Goal: Complete application form

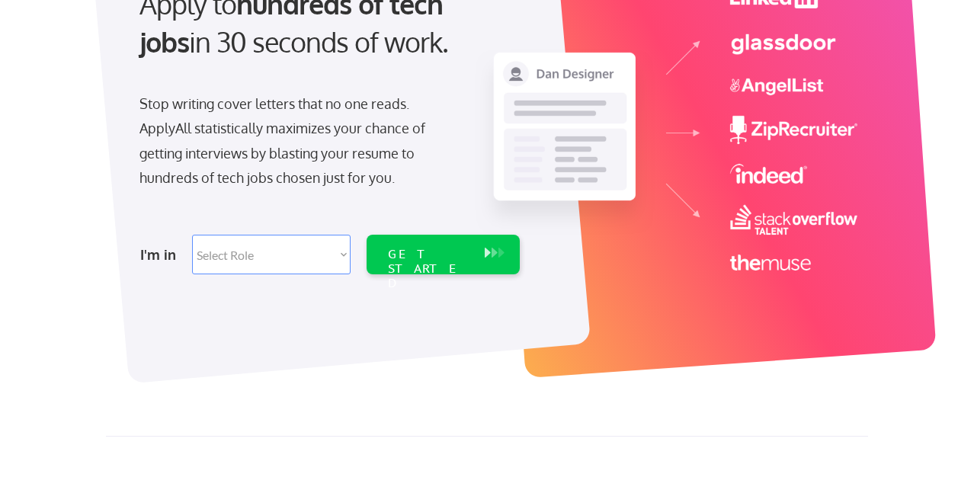
scroll to position [199, 0]
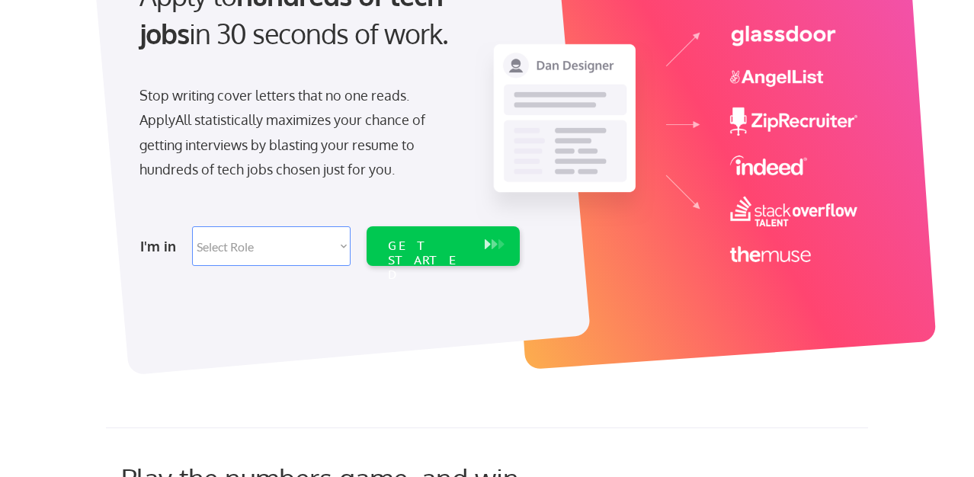
click at [341, 246] on select "Select Role Software Engineering Product Management Customer Success Sales UI/U…" at bounding box center [271, 246] width 158 height 40
select select ""product""
click at [192, 226] on select "Select Role Software Engineering Product Management Customer Success Sales UI/U…" at bounding box center [271, 246] width 158 height 40
select select ""product""
click at [417, 247] on div "GET STARTED" at bounding box center [429, 260] width 82 height 44
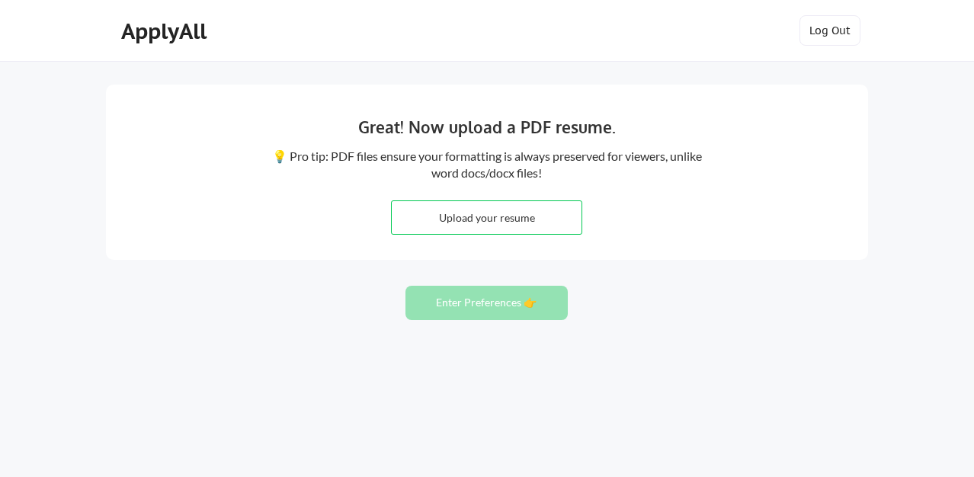
click at [493, 219] on input "file" at bounding box center [487, 217] width 190 height 33
type input "C:\fakepath\BeckyLeetchResume_Summer25.docx.pdf"
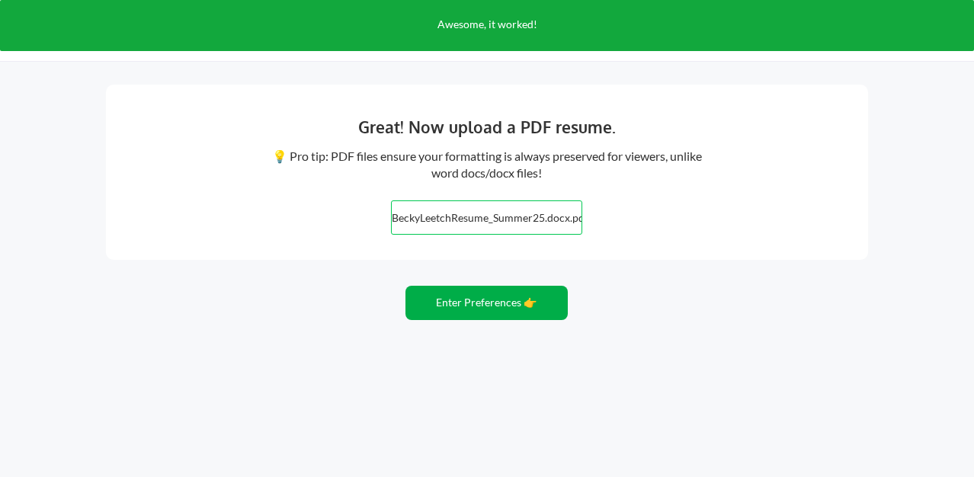
click at [465, 306] on button "Enter Preferences 👉" at bounding box center [486, 303] width 162 height 34
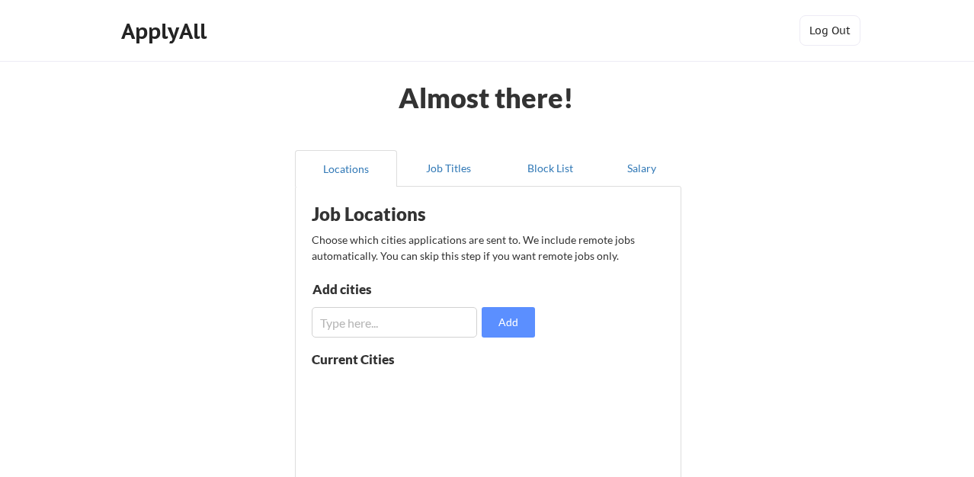
click at [385, 321] on input "input" at bounding box center [394, 322] width 165 height 30
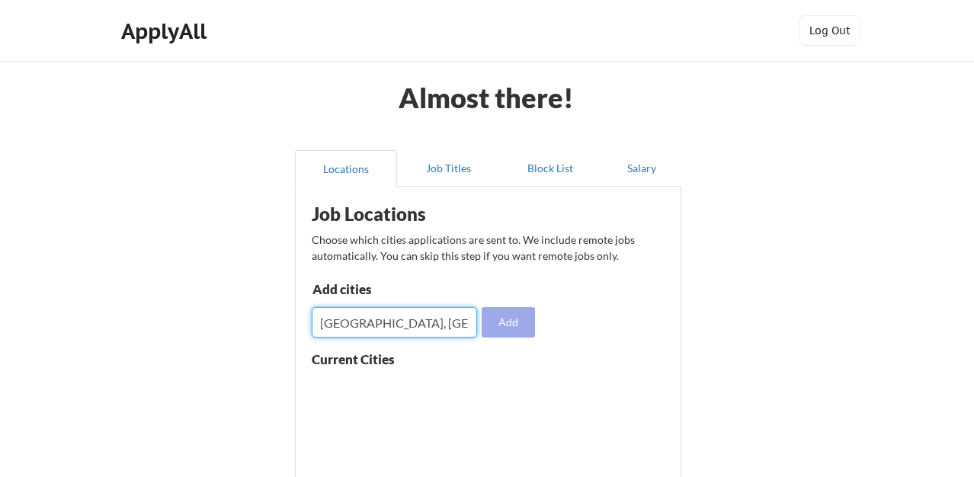
type input "Dana Point, CA"
click at [507, 328] on button "Add" at bounding box center [507, 322] width 53 height 30
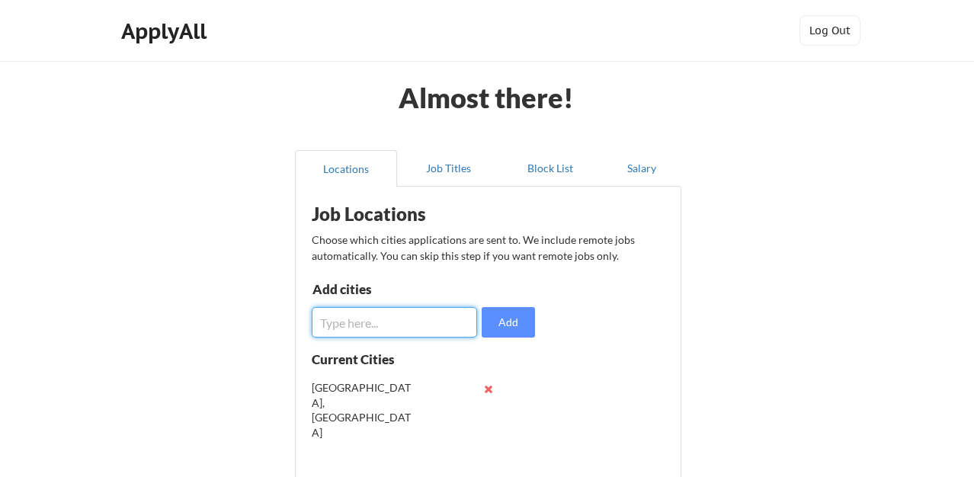
click at [383, 324] on input "input" at bounding box center [394, 322] width 165 height 30
type input "Irvine, CA"
click at [513, 333] on button "Add" at bounding box center [507, 322] width 53 height 30
click at [366, 330] on input "input" at bounding box center [394, 322] width 165 height 30
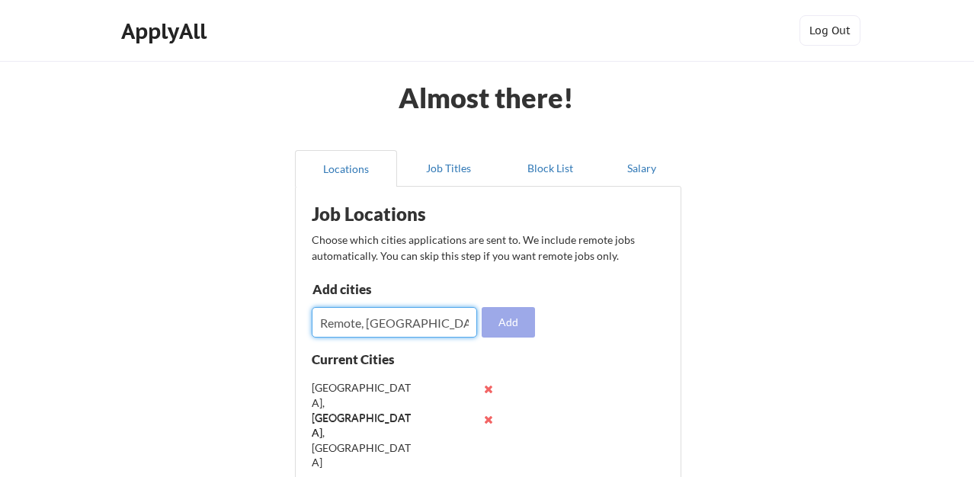
type input "Remote, USA"
click at [519, 319] on button "Add" at bounding box center [507, 322] width 53 height 30
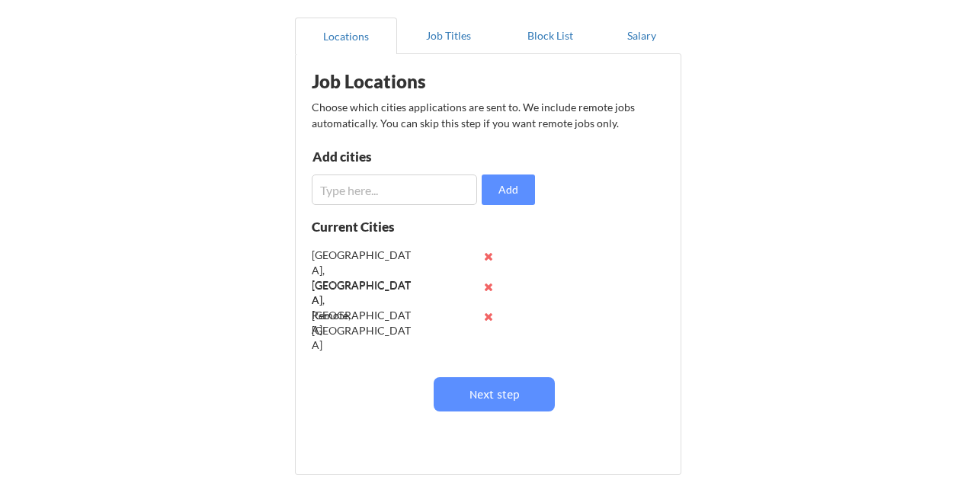
scroll to position [137, 0]
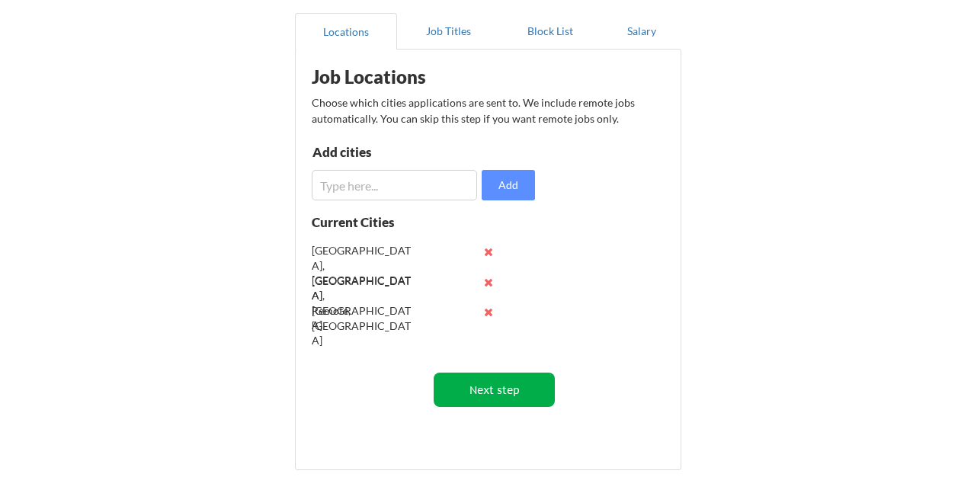
click at [510, 391] on button "Next step" at bounding box center [493, 390] width 121 height 34
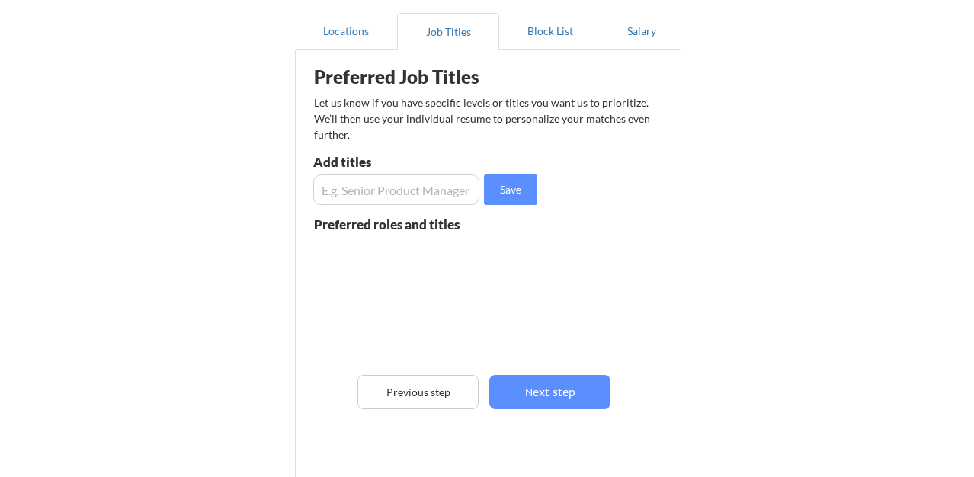
click at [408, 190] on input "input" at bounding box center [396, 189] width 166 height 30
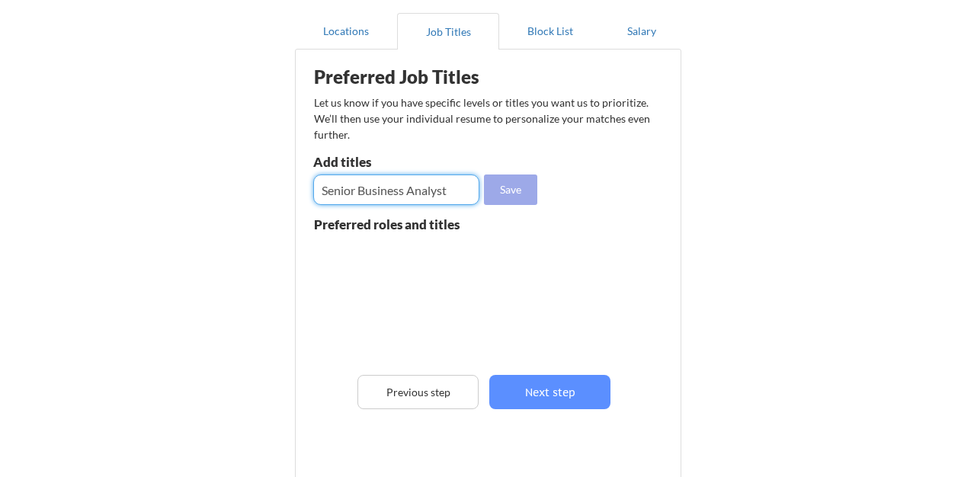
type input "Senior Business Analyst"
click at [518, 196] on button "Save" at bounding box center [510, 189] width 53 height 30
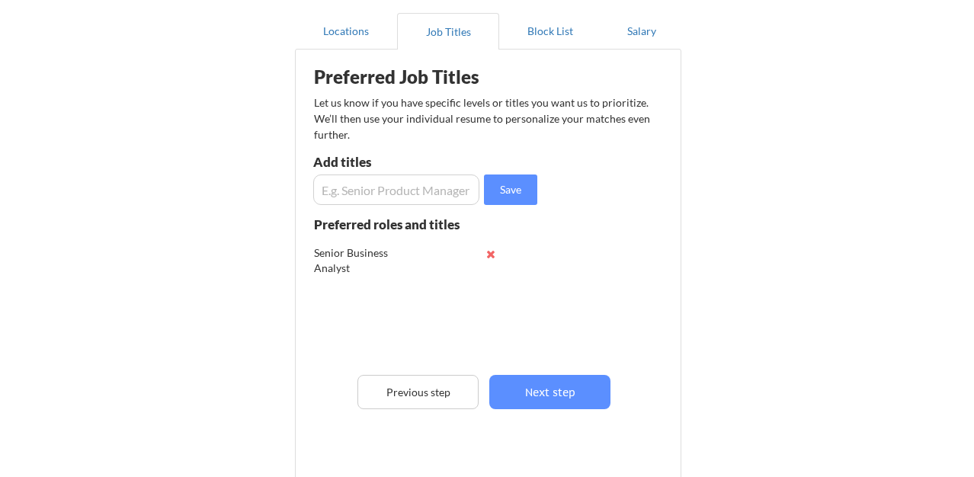
click at [411, 196] on input "input" at bounding box center [396, 189] width 166 height 30
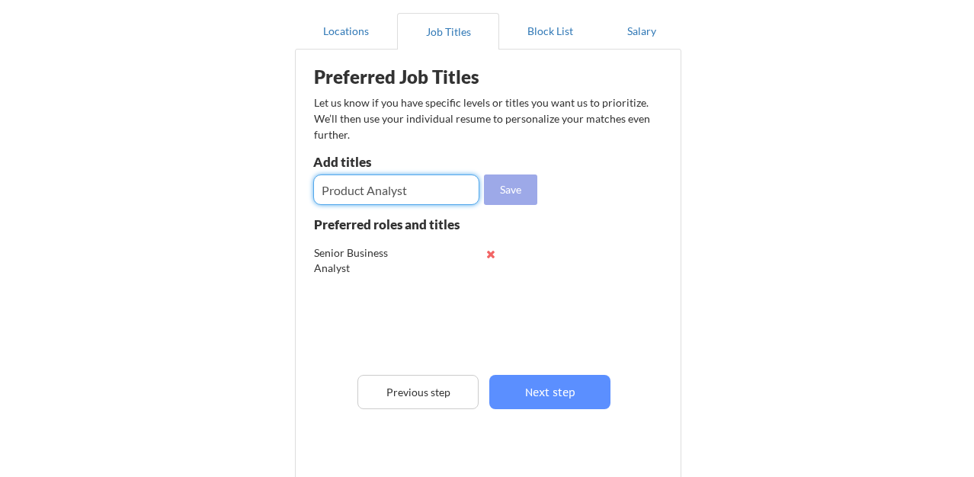
type input "Product Analyst"
click at [497, 190] on button "Save" at bounding box center [510, 189] width 53 height 30
click at [405, 190] on input "input" at bounding box center [396, 189] width 166 height 30
type input "Product Owner"
click at [526, 189] on button "Save" at bounding box center [510, 189] width 53 height 30
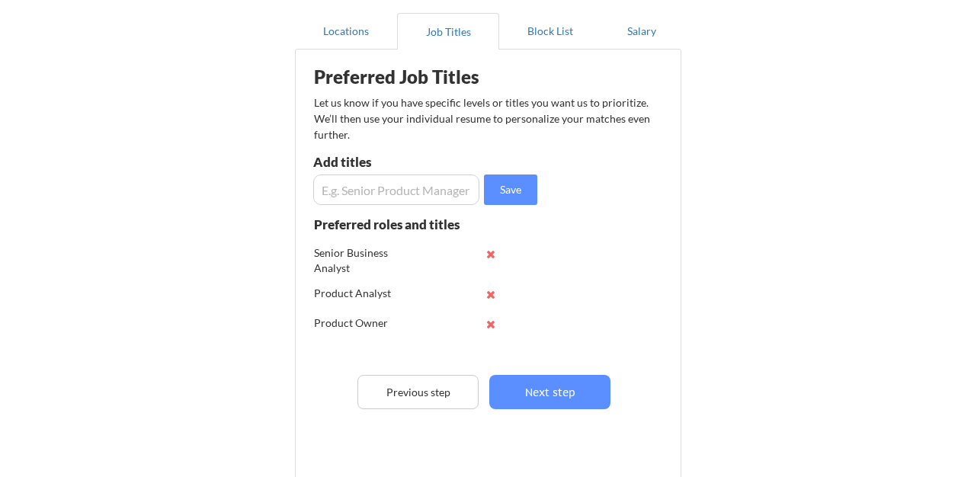
click at [394, 189] on input "input" at bounding box center [396, 189] width 166 height 30
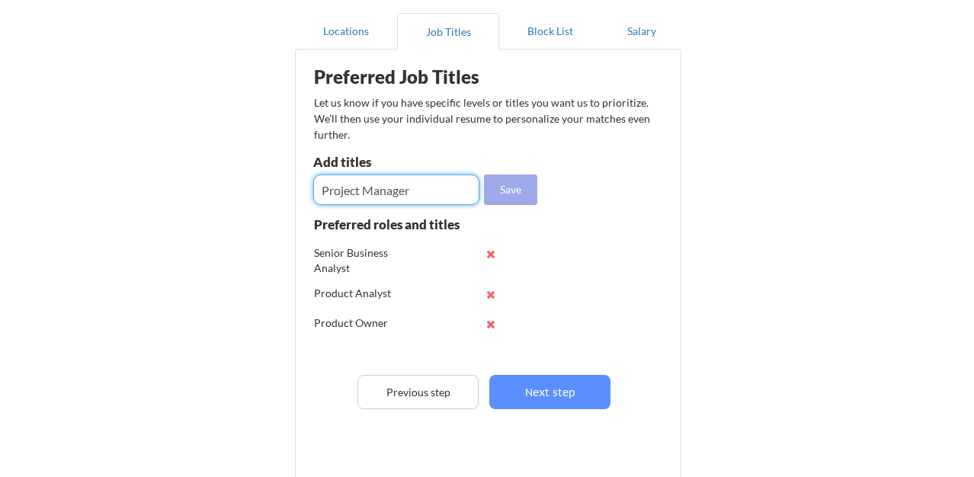
type input "Project Manager"
click at [511, 193] on button "Save" at bounding box center [510, 189] width 53 height 30
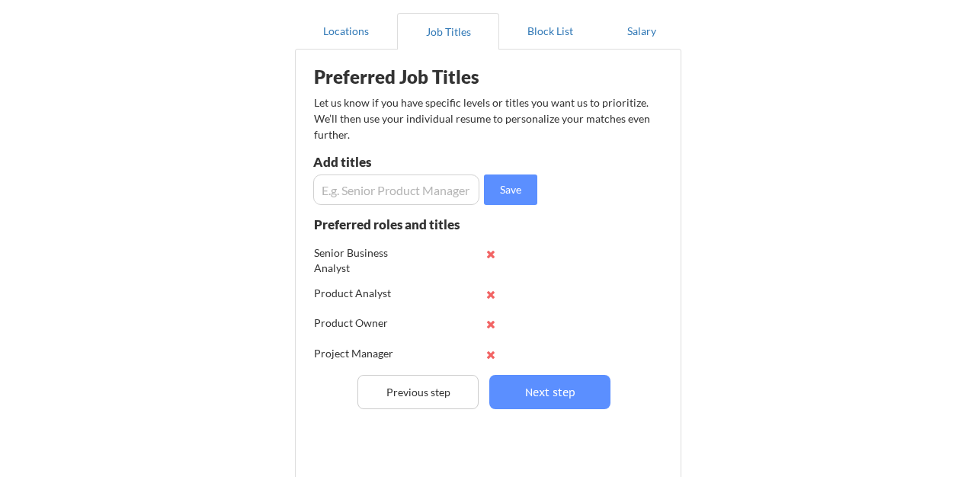
click at [427, 194] on input "input" at bounding box center [396, 189] width 166 height 30
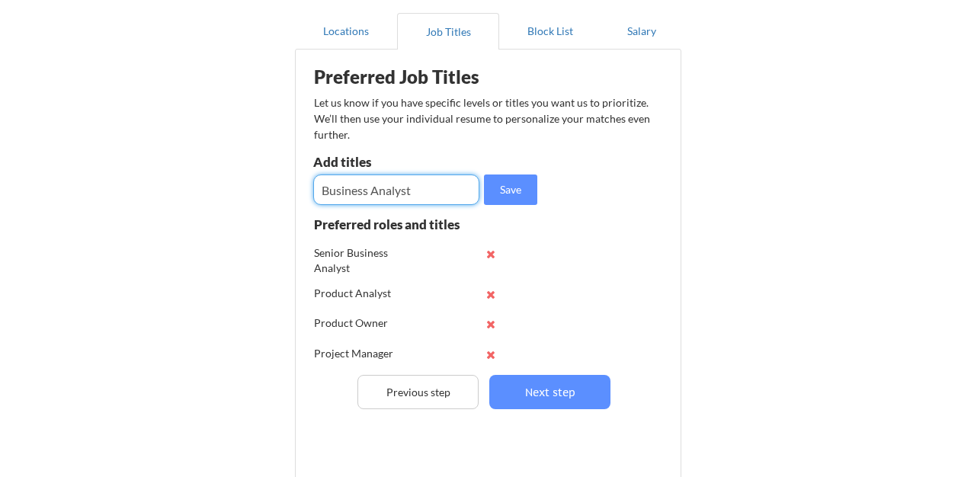
type input "Business Analyst"
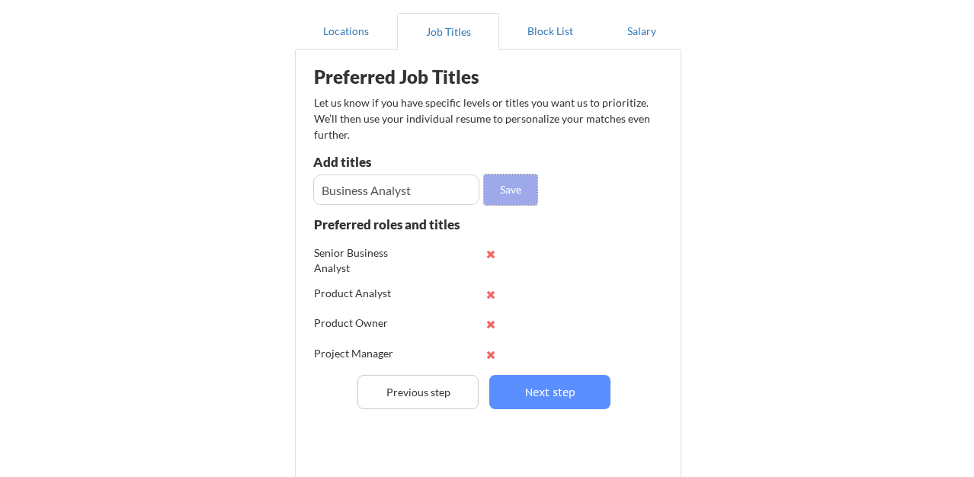
click at [516, 194] on button "Save" at bounding box center [510, 189] width 53 height 30
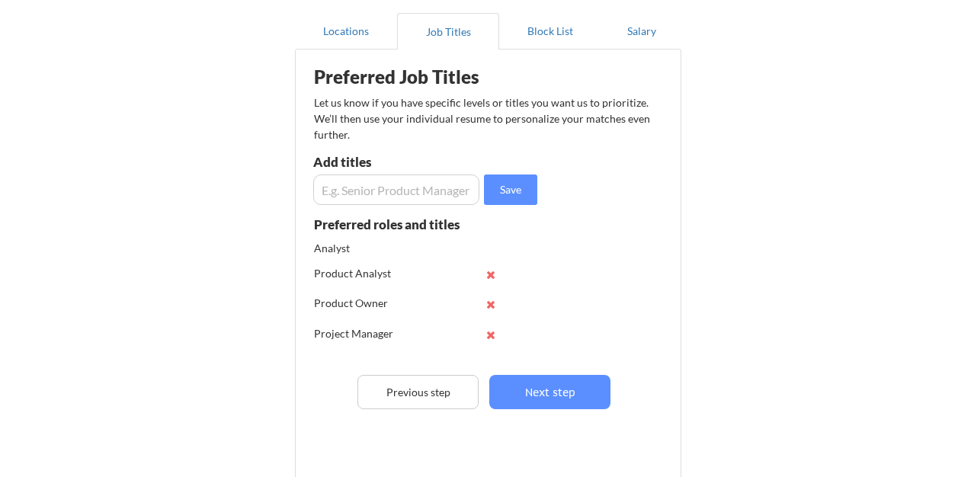
scroll to position [0, 0]
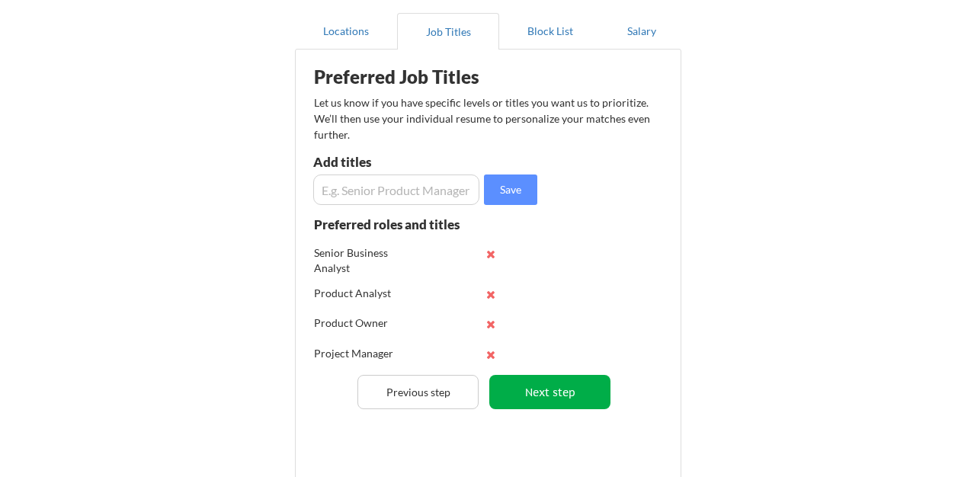
click at [552, 392] on button "Next step" at bounding box center [549, 392] width 121 height 34
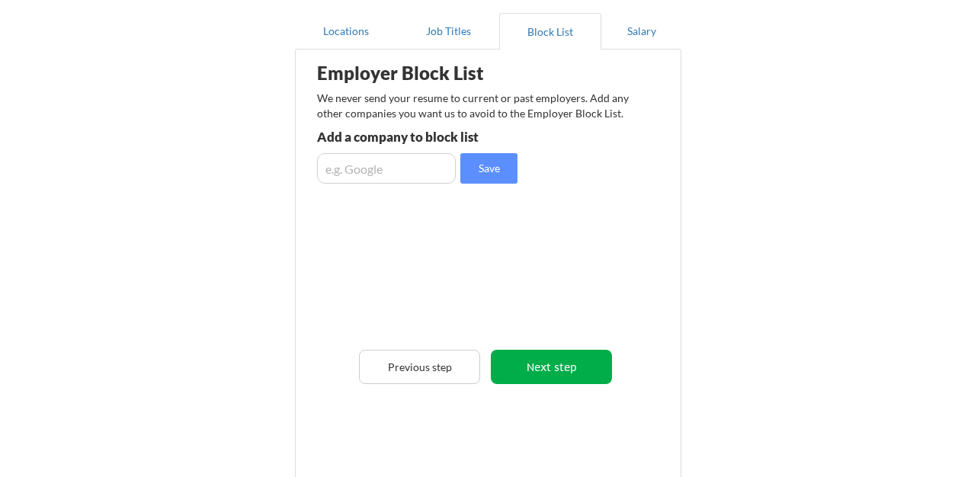
click at [560, 373] on button "Next step" at bounding box center [551, 367] width 121 height 34
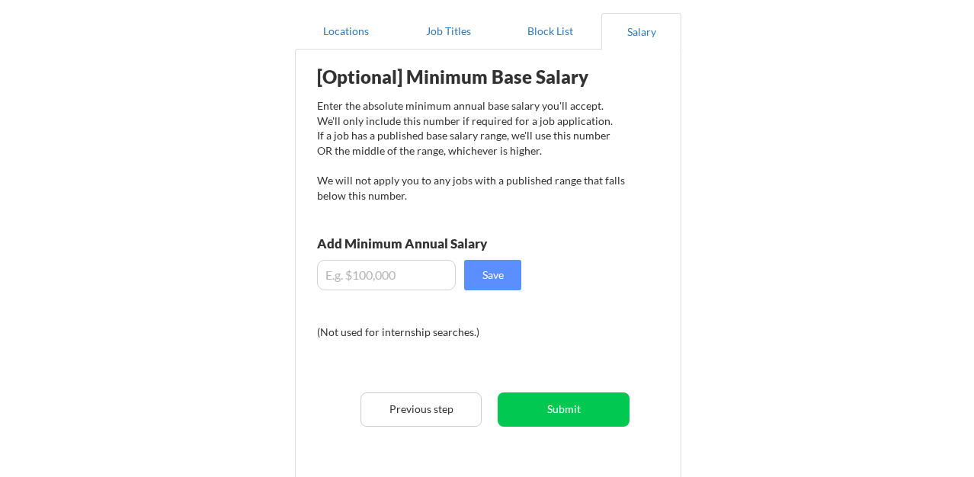
click at [425, 281] on input "input" at bounding box center [386, 275] width 139 height 30
type input "$1"
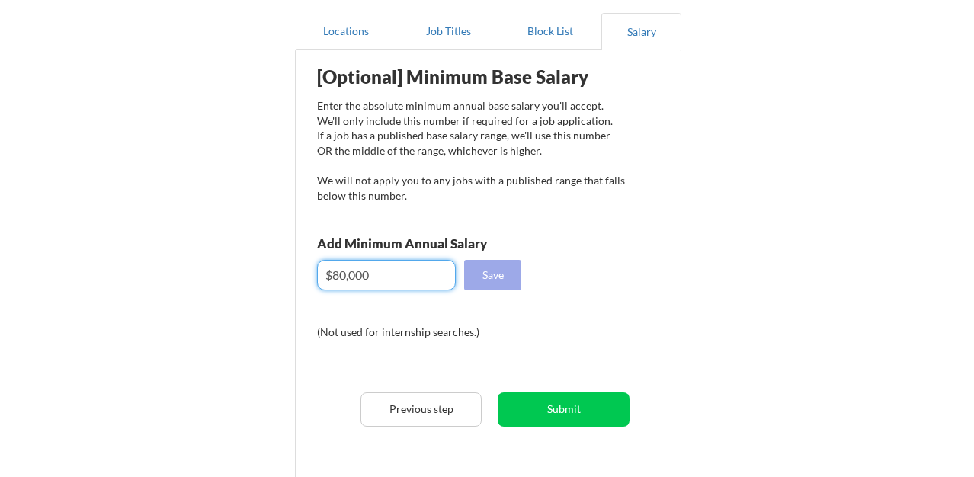
type input "$80,000"
click at [501, 277] on button "Save" at bounding box center [492, 275] width 57 height 30
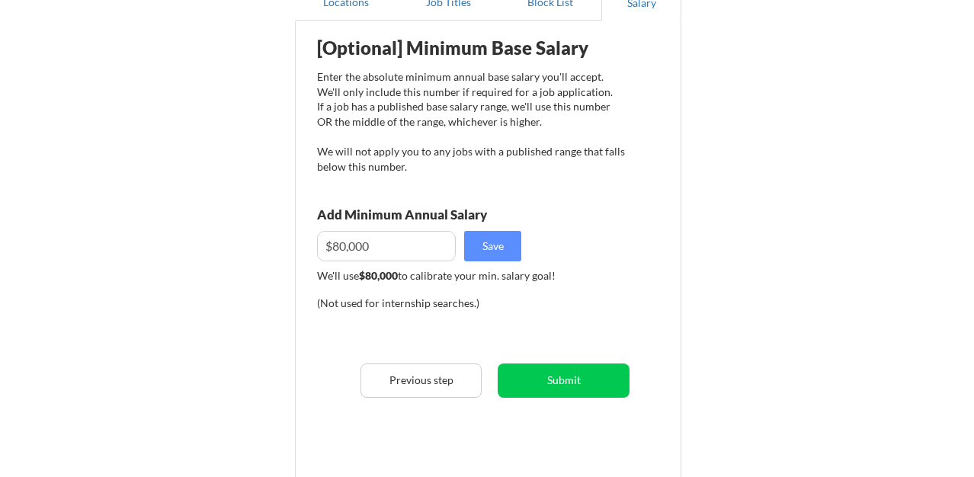
scroll to position [174, 0]
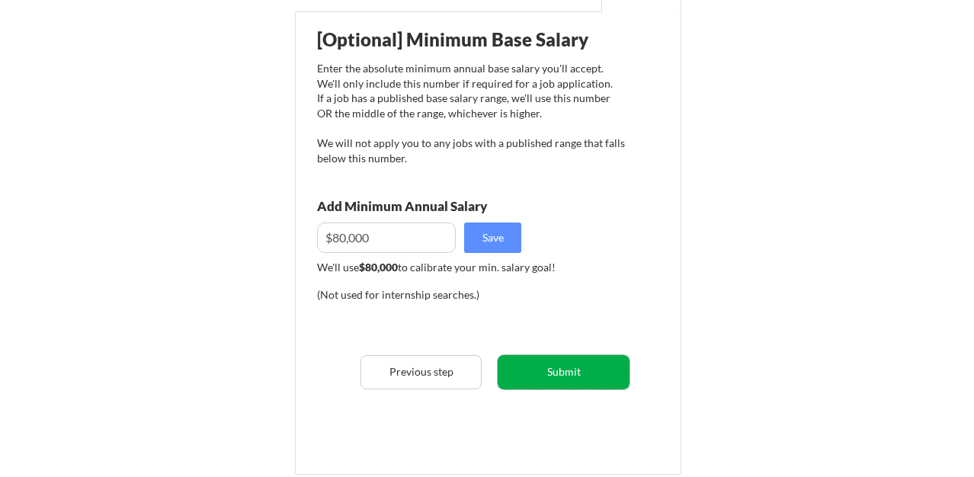
click at [571, 376] on button "Submit" at bounding box center [563, 372] width 132 height 34
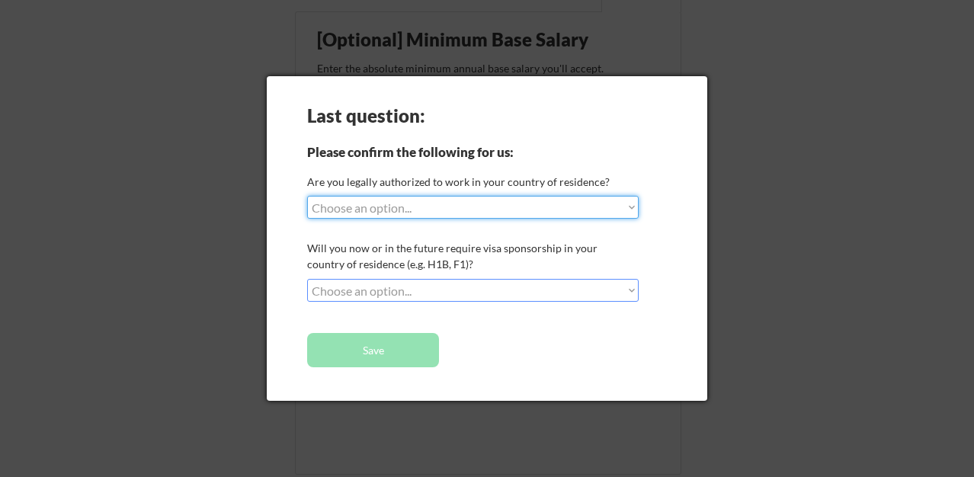
click at [535, 206] on select "Choose an option... Yes, I am a US Citizen Yes, I am a Canadian Citizen Yes, I …" at bounding box center [472, 207] width 331 height 23
select select ""yes__i_am_a_us_citizen""
click at [307, 196] on select "Choose an option... Yes, I am a US Citizen Yes, I am a Canadian Citizen Yes, I …" at bounding box center [472, 207] width 331 height 23
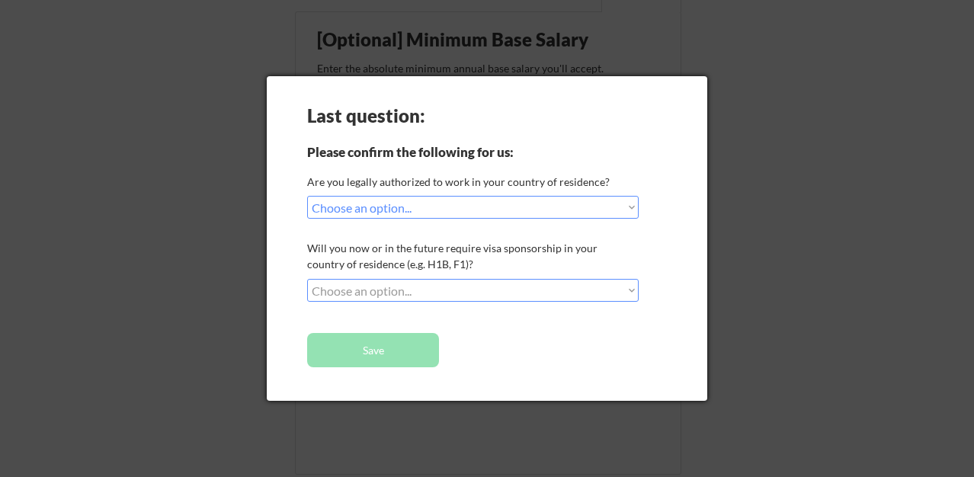
click at [491, 288] on select "Choose an option... No, I will not need sponsorship Yes, I will need sponsorship" at bounding box center [472, 290] width 331 height 23
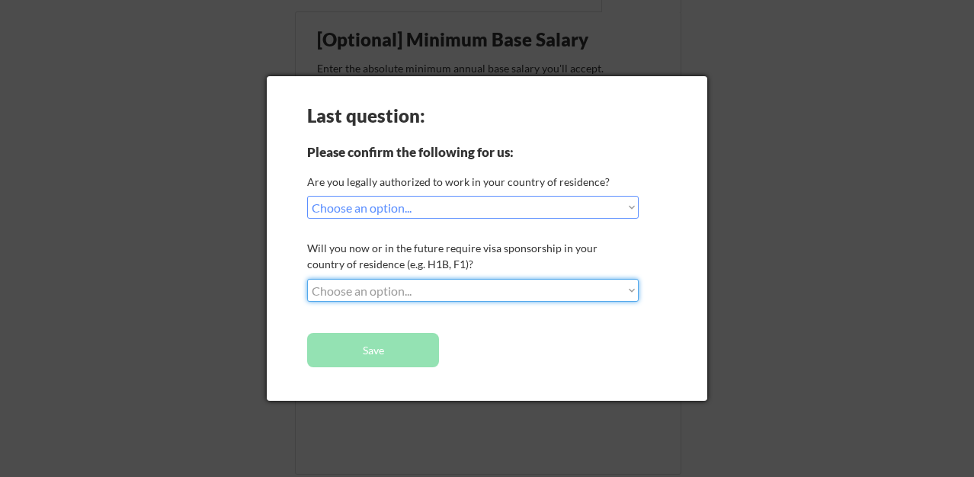
select select ""no__i_will_not_need_sponsorship""
click at [307, 279] on select "Choose an option... No, I will not need sponsorship Yes, I will need sponsorship" at bounding box center [472, 290] width 331 height 23
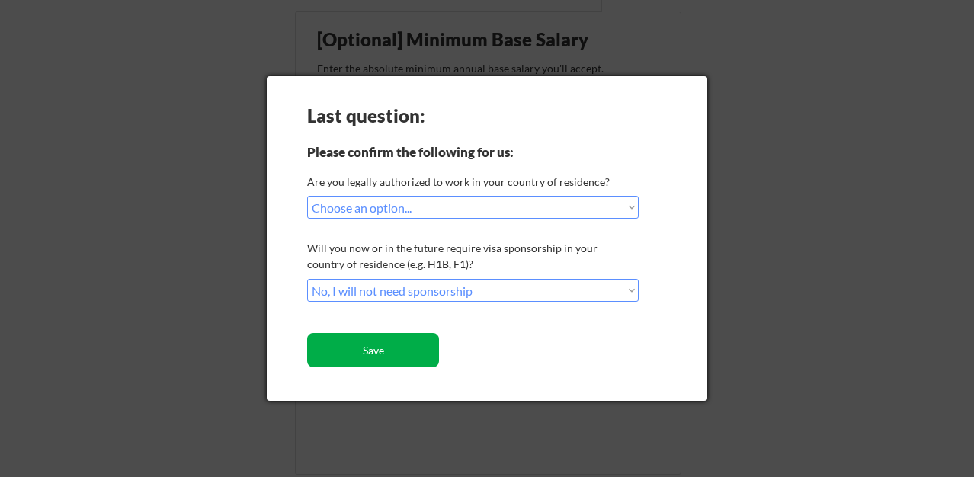
click at [392, 358] on button "Save" at bounding box center [373, 350] width 132 height 34
